Goal: Task Accomplishment & Management: Manage account settings

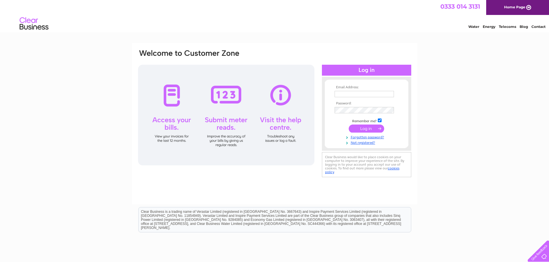
type input "[EMAIL_ADDRESS][DOMAIN_NAME]"
click at [366, 130] on input "submit" at bounding box center [366, 129] width 35 height 8
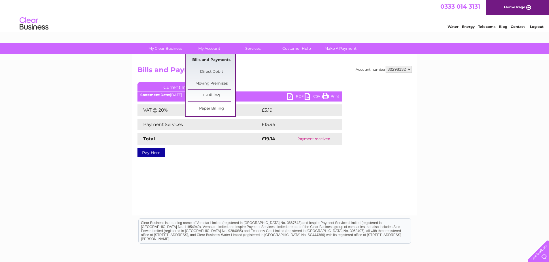
click at [208, 62] on link "Bills and Payments" at bounding box center [212, 60] width 48 height 12
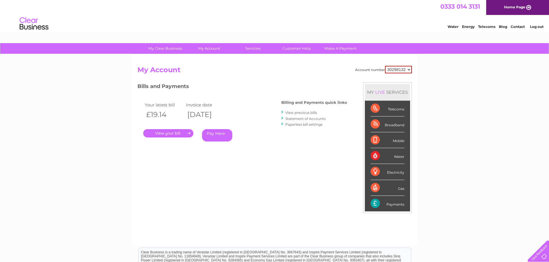
click at [173, 138] on div "Your latest bill Invoice date £19.14 31/08/2025 . Pay Here" at bounding box center [200, 122] width 127 height 55
click at [173, 133] on link "." at bounding box center [168, 133] width 50 height 8
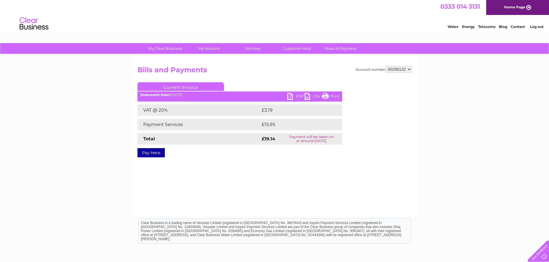
click at [294, 95] on link "PDF" at bounding box center [295, 97] width 17 height 8
